Goal: Information Seeking & Learning: Learn about a topic

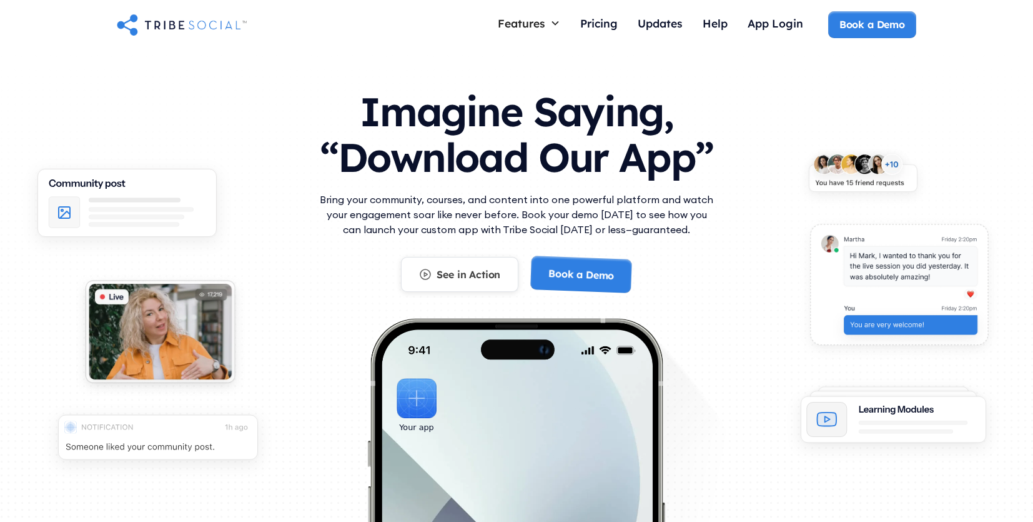
click at [478, 272] on div "See in Action" at bounding box center [469, 274] width 64 height 14
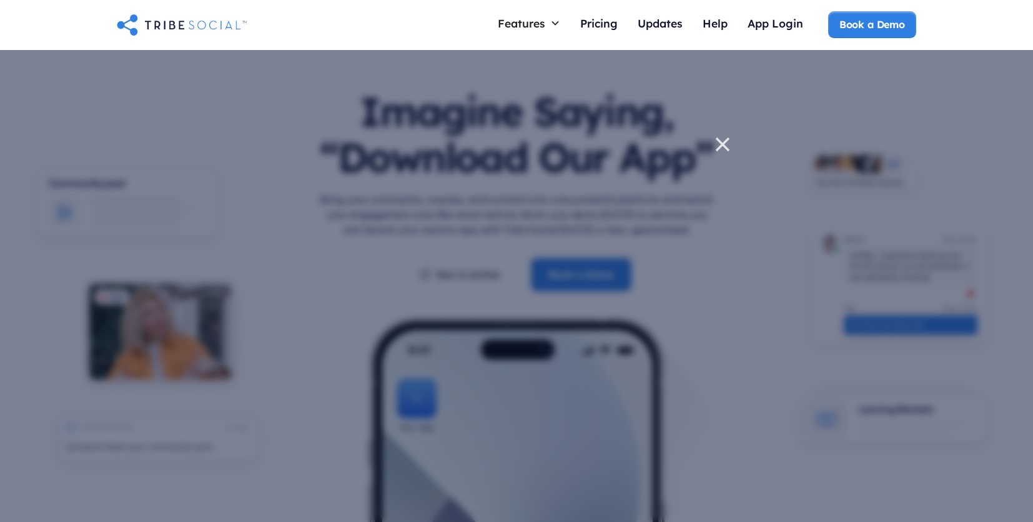
click at [720, 143] on icon at bounding box center [722, 144] width 25 height 25
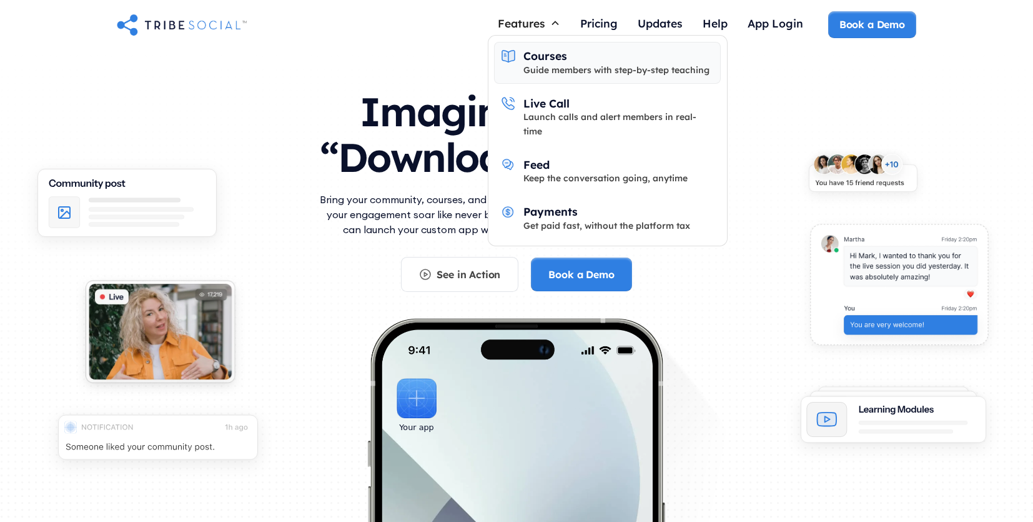
click at [557, 74] on div "Guide members with step-by-step teaching" at bounding box center [616, 70] width 186 height 14
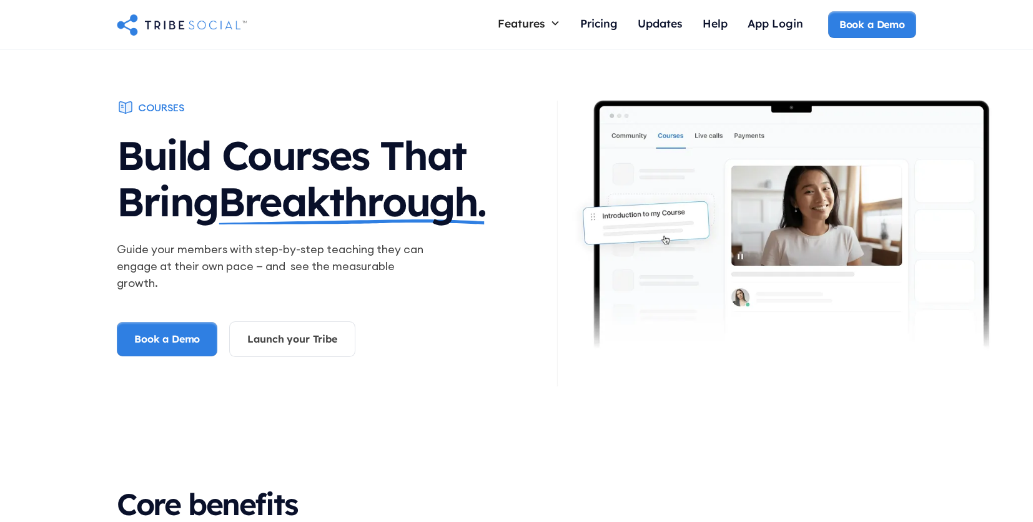
click at [187, 27] on img "home" at bounding box center [182, 24] width 130 height 25
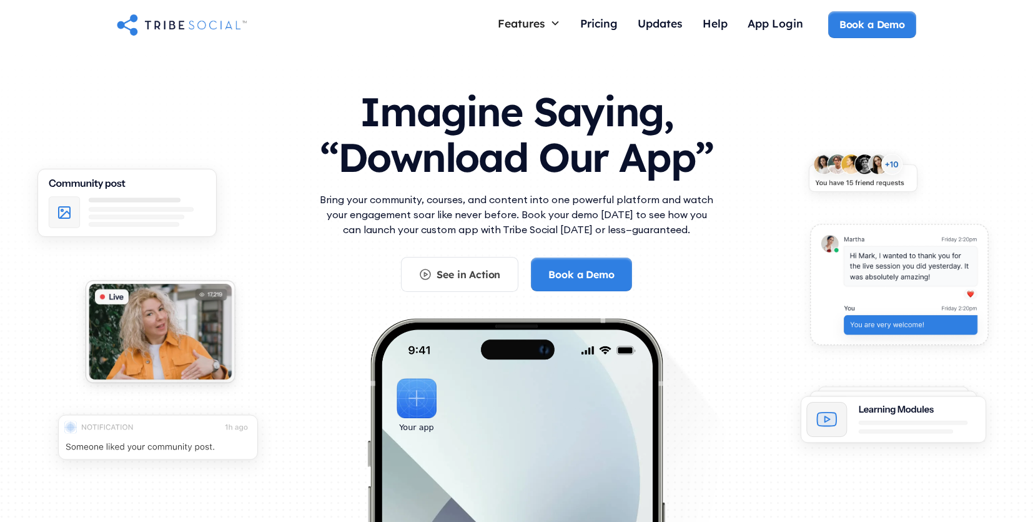
click at [503, 157] on h1 "Imagine Saying, “Download Our App”" at bounding box center [517, 131] width 400 height 111
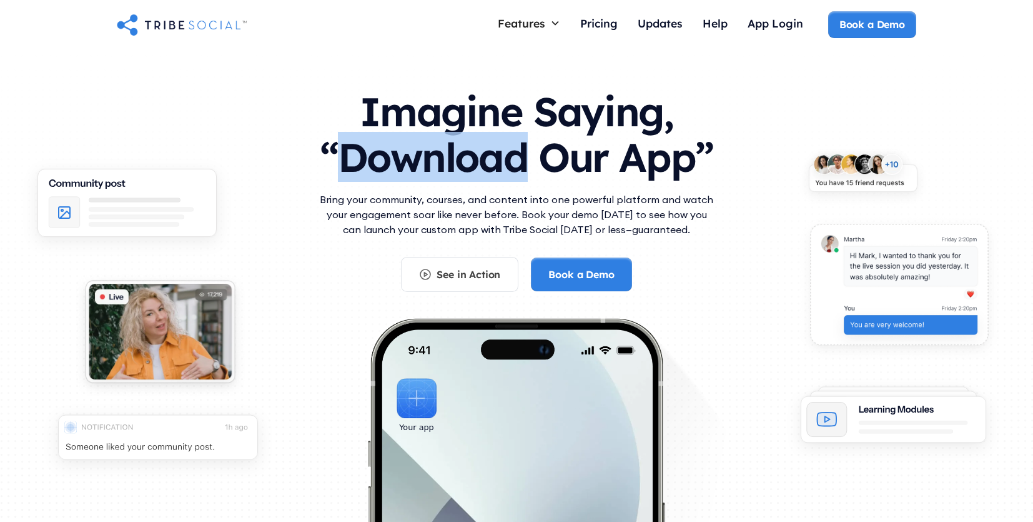
click at [503, 157] on h1 "Imagine Saying, “Download Our App”" at bounding box center [517, 131] width 400 height 111
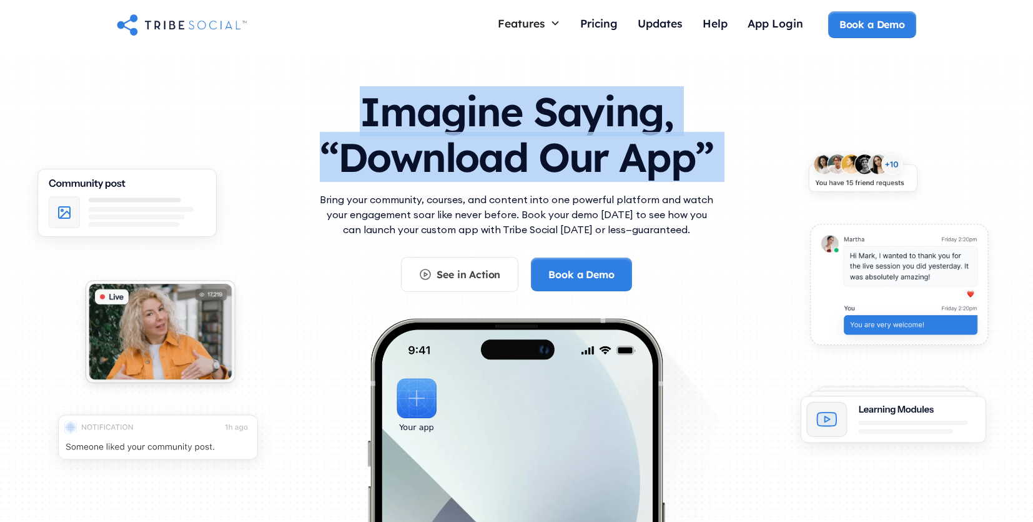
click at [503, 157] on h1 "Imagine Saying, “Download Our App”" at bounding box center [517, 131] width 400 height 111
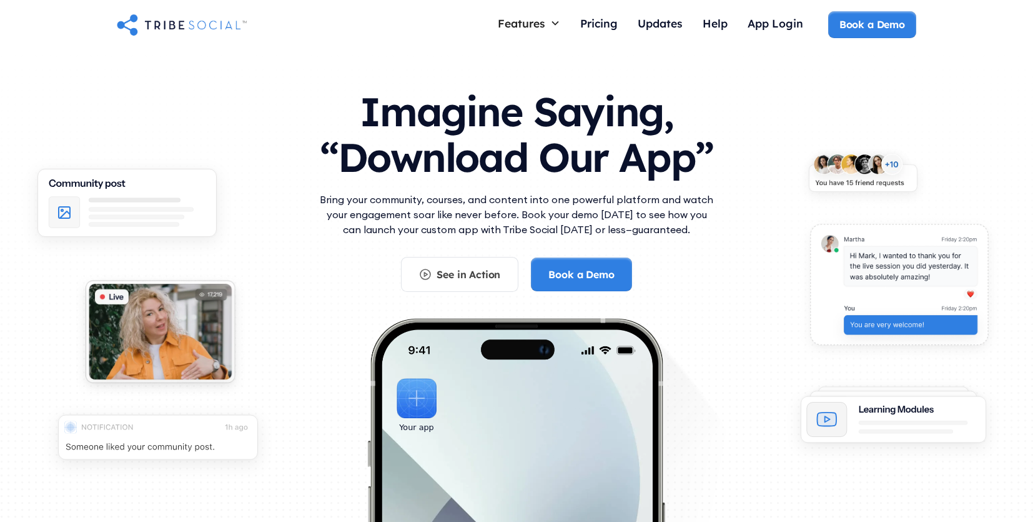
click at [463, 244] on div "Bring your community, courses, and content into one powerful platform and watch…" at bounding box center [517, 224] width 400 height 65
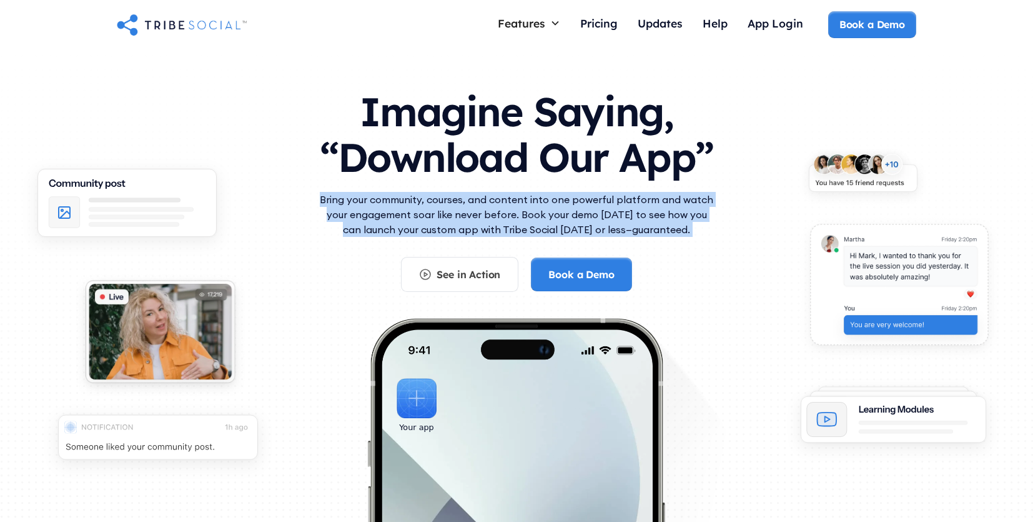
click at [463, 244] on div "Bring your community, courses, and content into one powerful platform and watch…" at bounding box center [517, 224] width 400 height 65
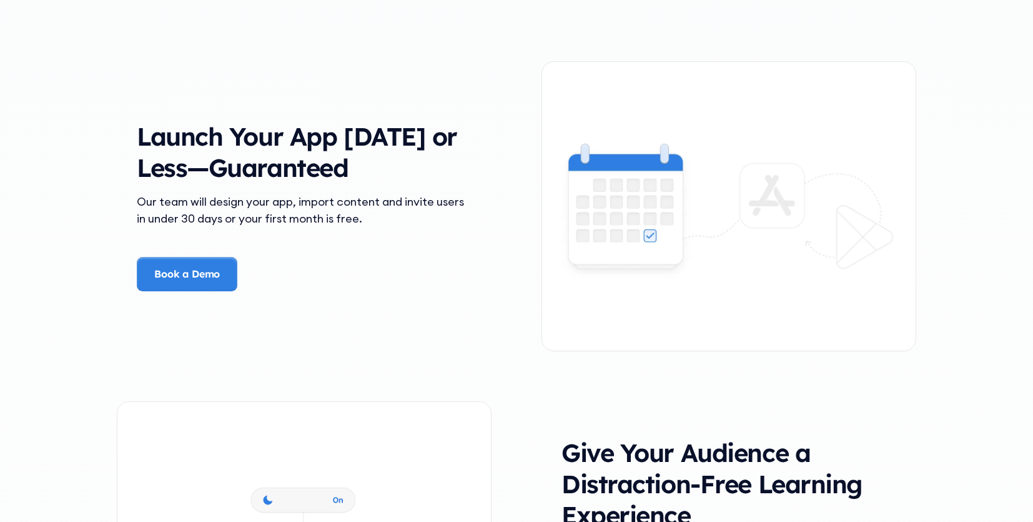
scroll to position [2246, 0]
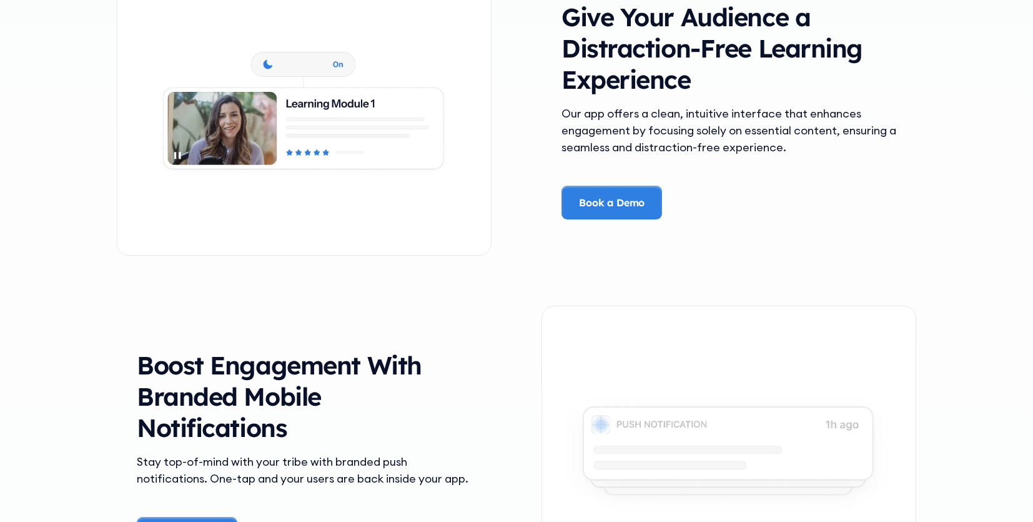
click at [666, 120] on div "Our app offers a clean, intuitive interface that enhances engagement by focusin…" at bounding box center [729, 130] width 335 height 51
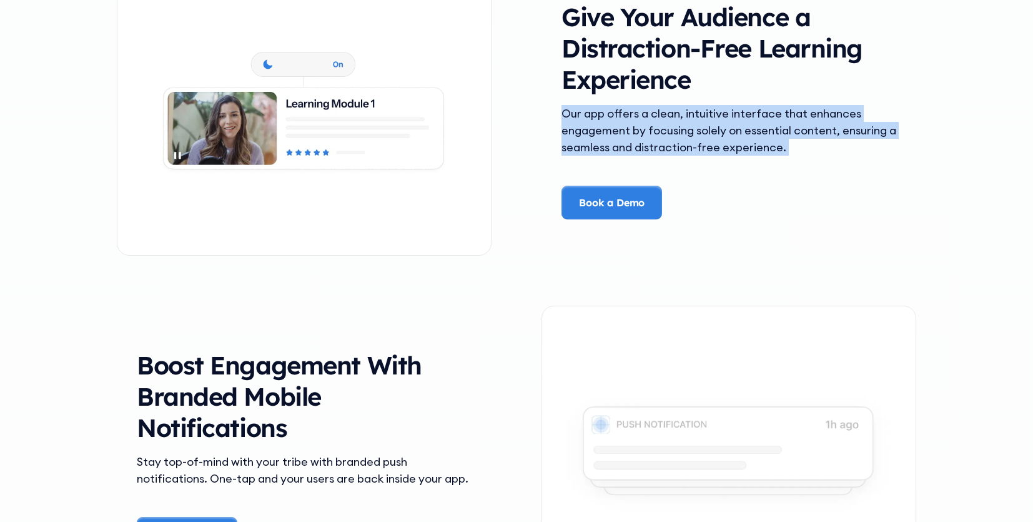
click at [666, 120] on div "Our app offers a clean, intuitive interface that enhances engagement by focusin…" at bounding box center [729, 130] width 335 height 51
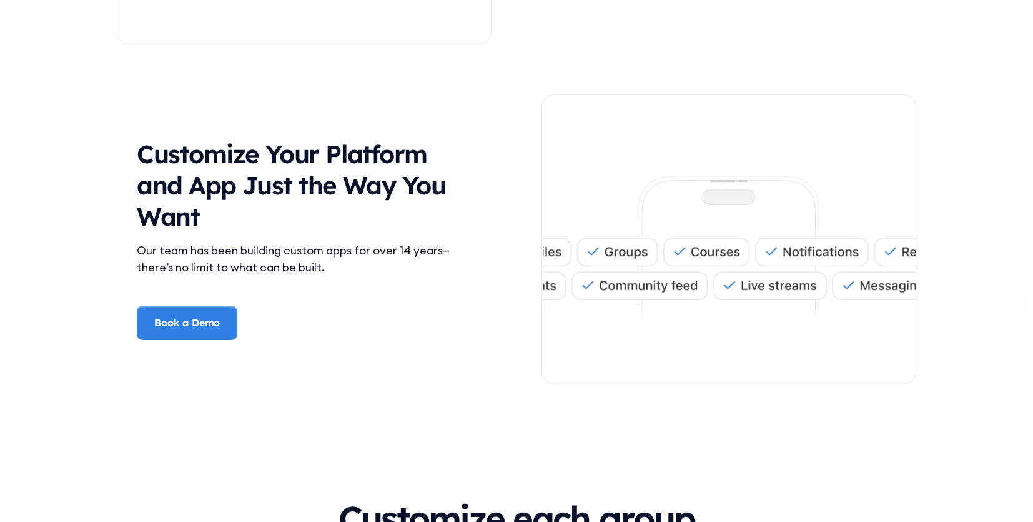
scroll to position [3517, 0]
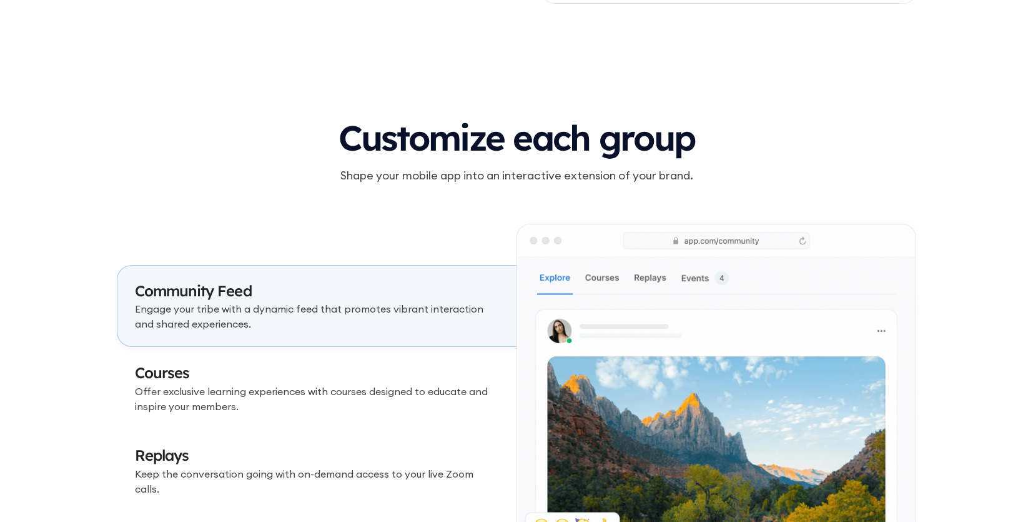
click at [357, 399] on p "Offer exclusive learning experiences with courses designed to educate and inspi…" at bounding box center [317, 399] width 364 height 30
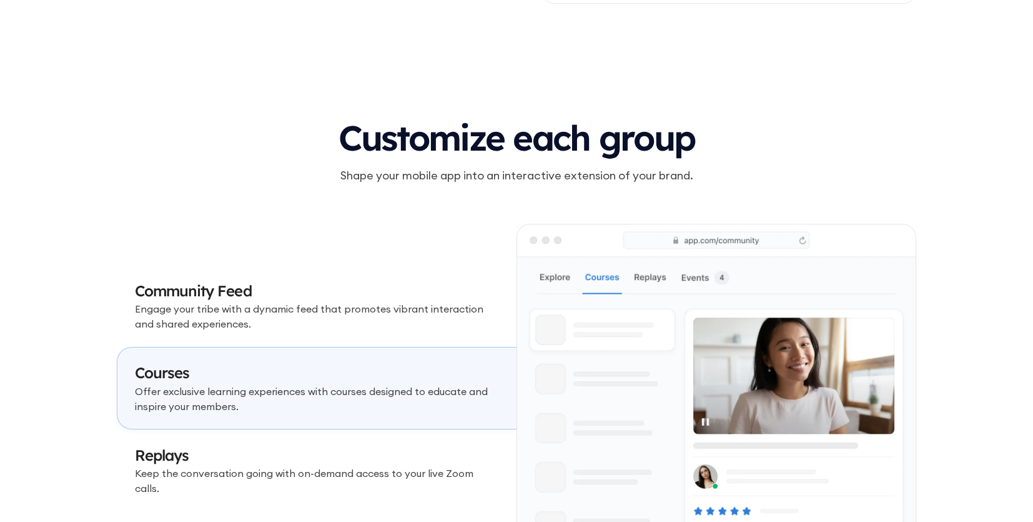
scroll to position [3740, 0]
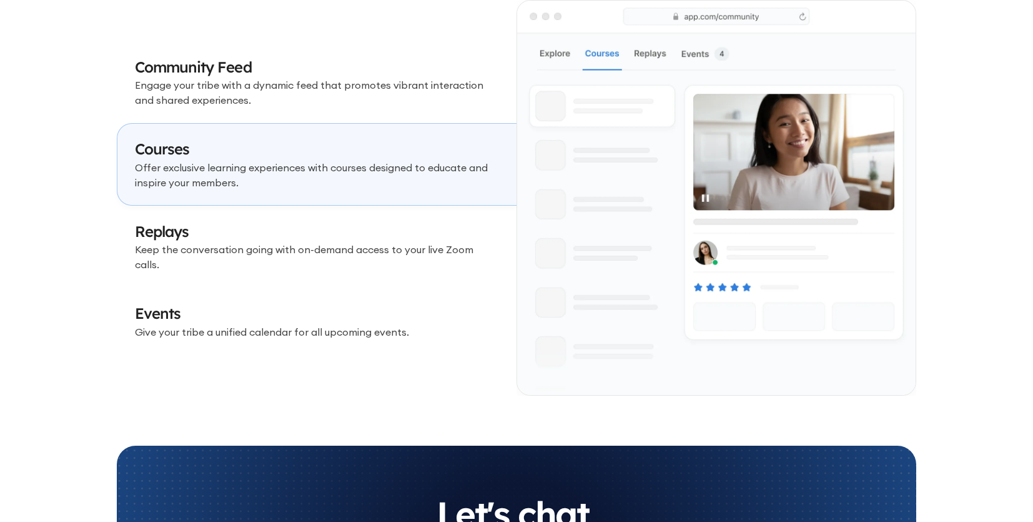
click at [368, 313] on h3 "Events" at bounding box center [317, 313] width 364 height 21
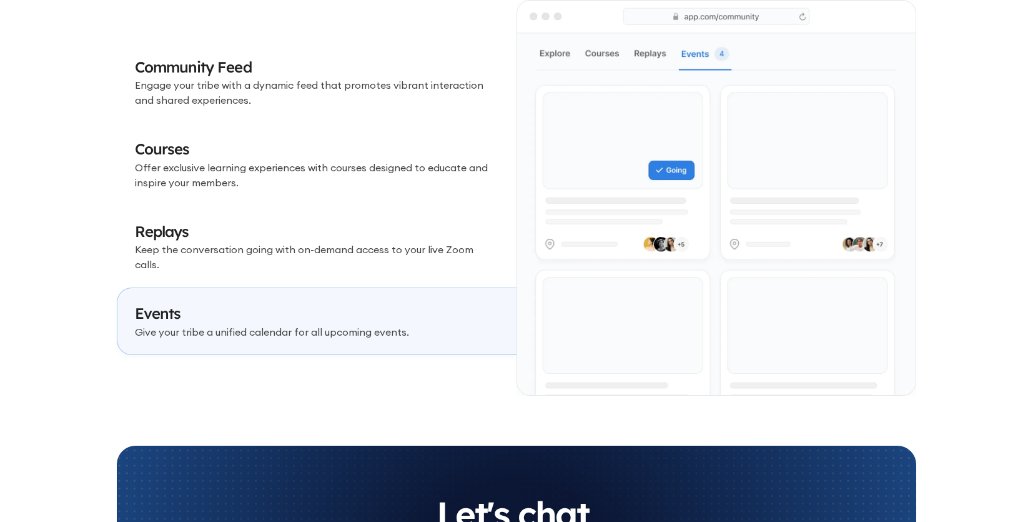
click at [363, 259] on p "Keep the conversation going with on-demand access to your live Zoom calls." at bounding box center [317, 257] width 364 height 30
